Goal: Task Accomplishment & Management: Manage account settings

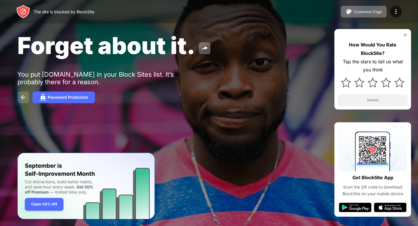
click at [24, 95] on img at bounding box center [23, 97] width 7 height 7
click at [22, 99] on img at bounding box center [23, 97] width 7 height 7
click at [24, 97] on img at bounding box center [23, 97] width 7 height 7
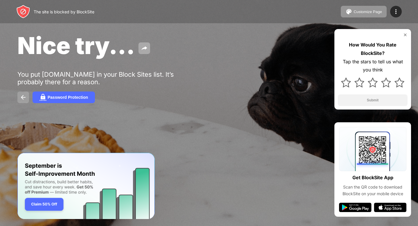
click at [21, 95] on img at bounding box center [23, 97] width 7 height 7
click at [21, 97] on img at bounding box center [23, 97] width 7 height 7
click at [405, 36] on img at bounding box center [405, 35] width 5 height 5
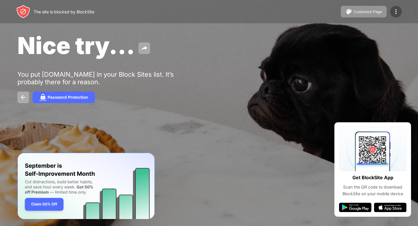
click at [401, 13] on div at bounding box center [397, 12] width 12 height 12
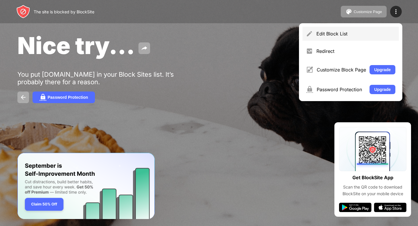
click at [353, 35] on div "Edit Block List" at bounding box center [356, 34] width 79 height 6
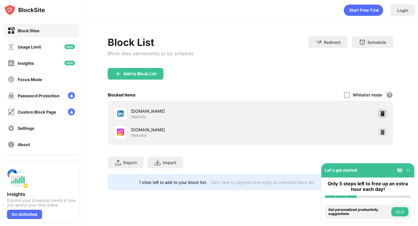
click at [380, 112] on div at bounding box center [382, 113] width 9 height 9
